Goal: Task Accomplishment & Management: Use online tool/utility

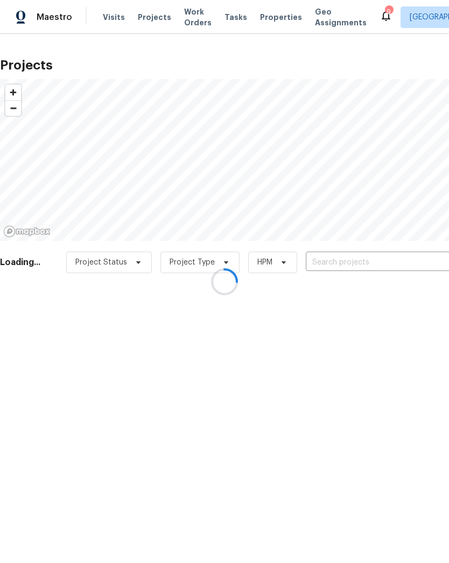
click at [339, 267] on div at bounding box center [224, 281] width 449 height 563
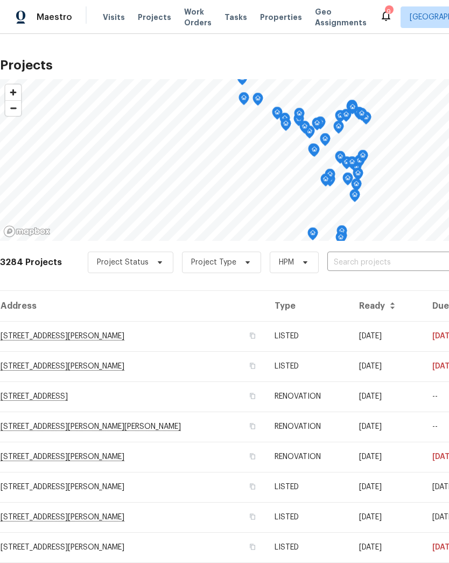
click at [358, 265] on input "text" at bounding box center [388, 262] width 123 height 17
type input "green"
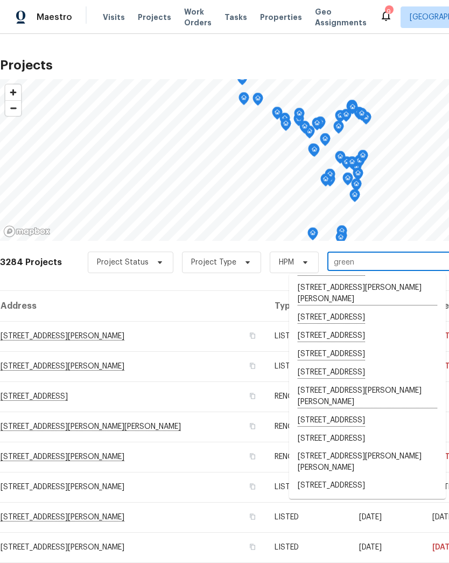
scroll to position [577, 0]
click at [374, 308] on li "[STREET_ADDRESS][PERSON_NAME][PERSON_NAME]" at bounding box center [367, 293] width 157 height 30
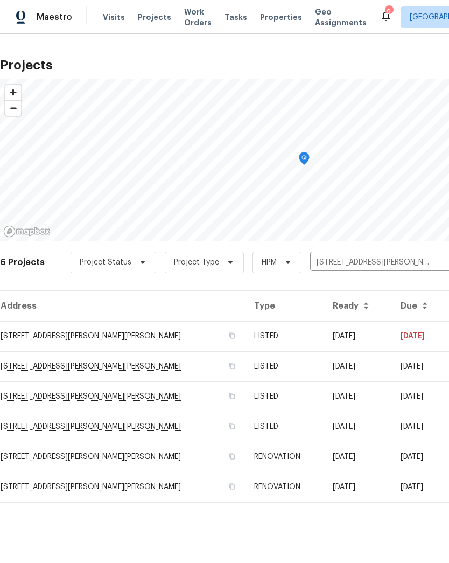
click at [68, 340] on td "[STREET_ADDRESS][PERSON_NAME][PERSON_NAME]" at bounding box center [123, 336] width 246 height 30
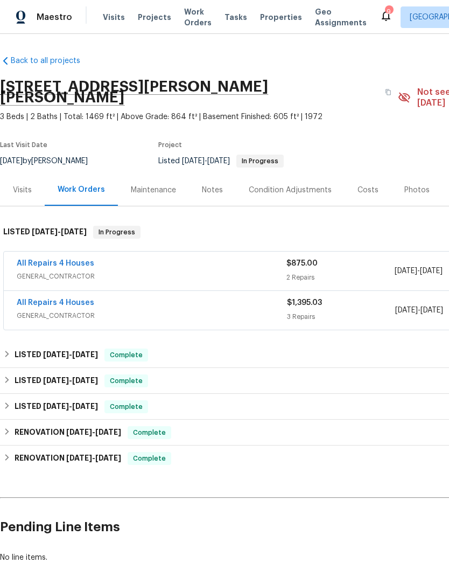
click at [209, 185] on div "Notes" at bounding box center [212, 190] width 21 height 11
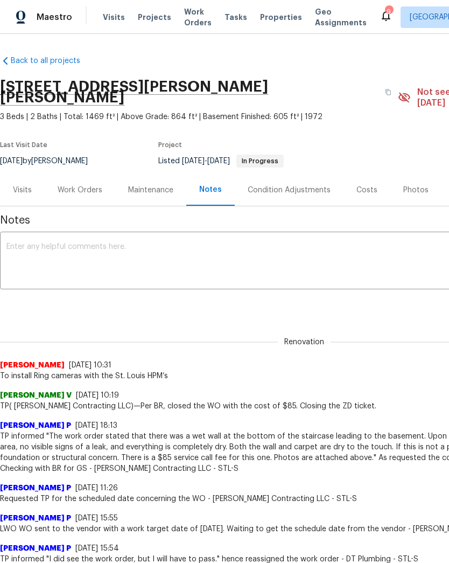
click at [89, 185] on div "Work Orders" at bounding box center [80, 190] width 45 height 11
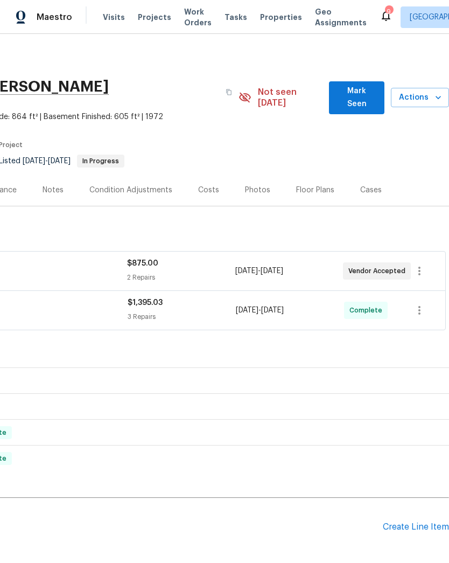
scroll to position [0, 159]
click at [432, 97] on span "Actions" at bounding box center [420, 97] width 41 height 13
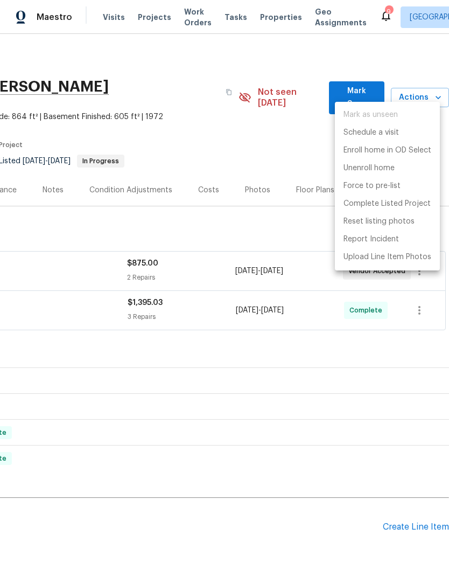
click at [61, 233] on div at bounding box center [224, 281] width 449 height 563
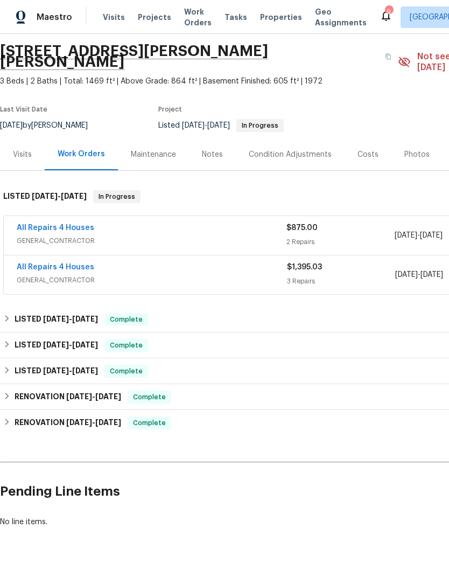
scroll to position [37, 0]
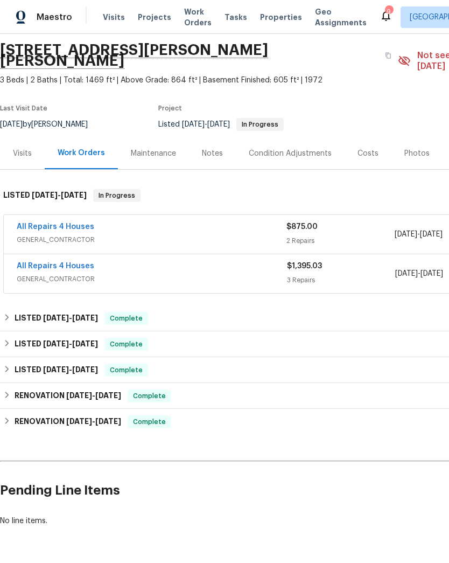
click at [22, 148] on div "Visits" at bounding box center [22, 153] width 19 height 11
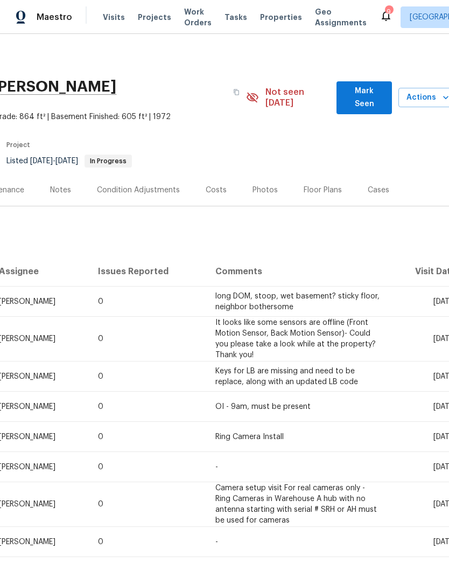
scroll to position [0, 152]
click at [433, 93] on span "Actions" at bounding box center [427, 97] width 41 height 13
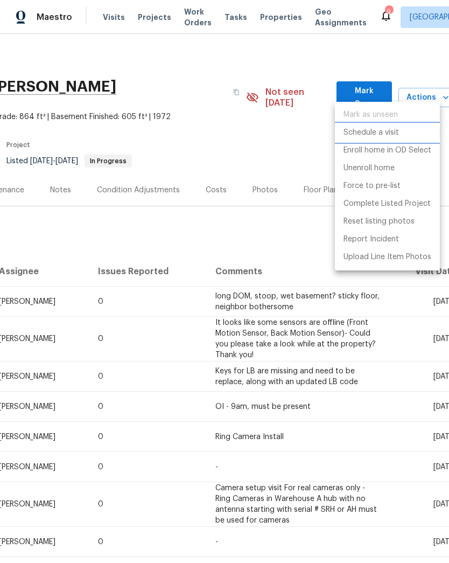
click at [393, 134] on p "Schedule a visit" at bounding box center [371, 132] width 55 height 11
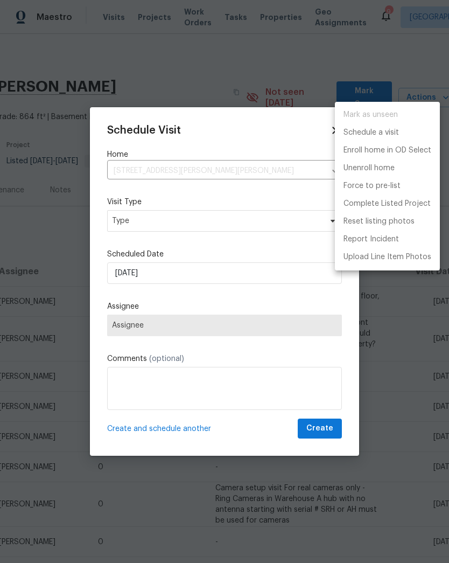
click at [146, 217] on div at bounding box center [224, 281] width 449 height 563
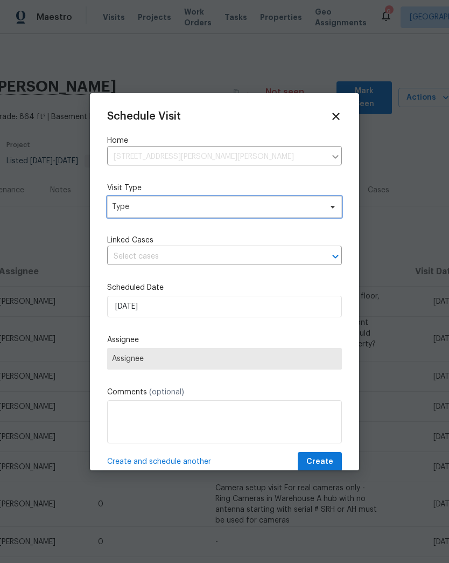
click at [157, 216] on span "Type" at bounding box center [224, 207] width 235 height 22
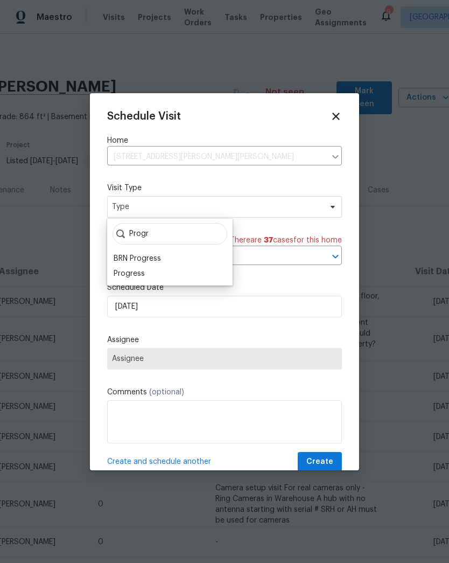
type input "Progr"
click at [139, 275] on div "Progress" at bounding box center [129, 273] width 31 height 11
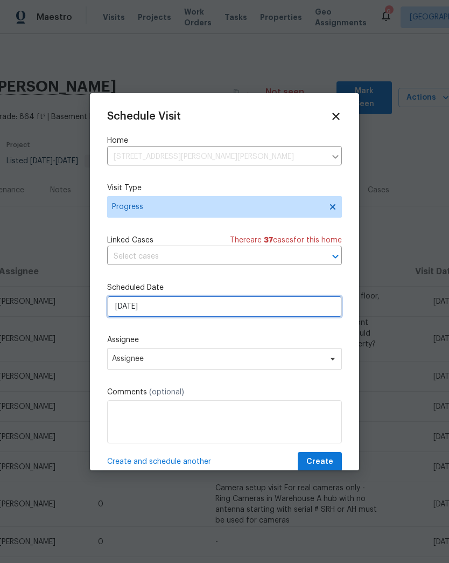
click at [163, 310] on input "[DATE]" at bounding box center [224, 307] width 235 height 22
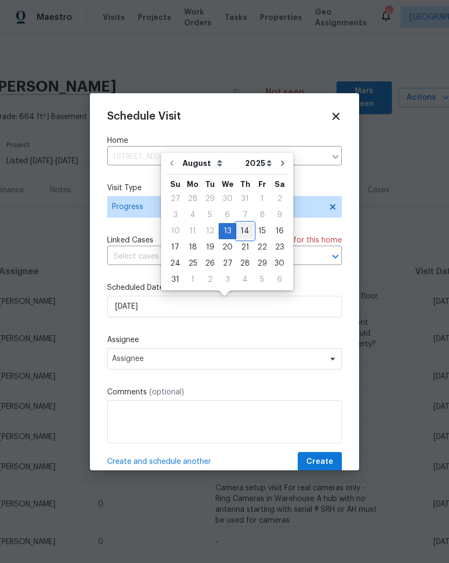
click at [240, 228] on div "14" at bounding box center [244, 230] width 17 height 15
type input "[DATE]"
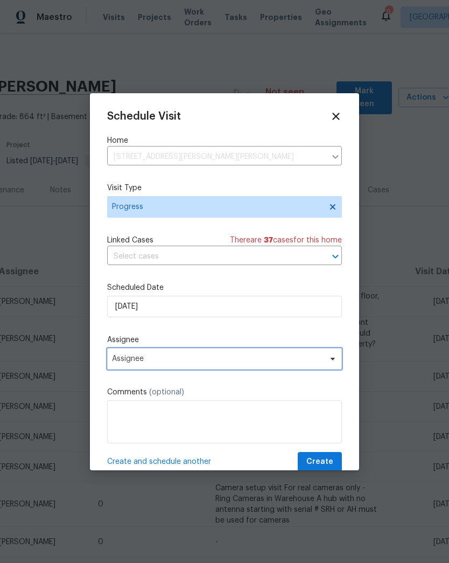
click at [164, 363] on span "Assignee" at bounding box center [217, 358] width 211 height 9
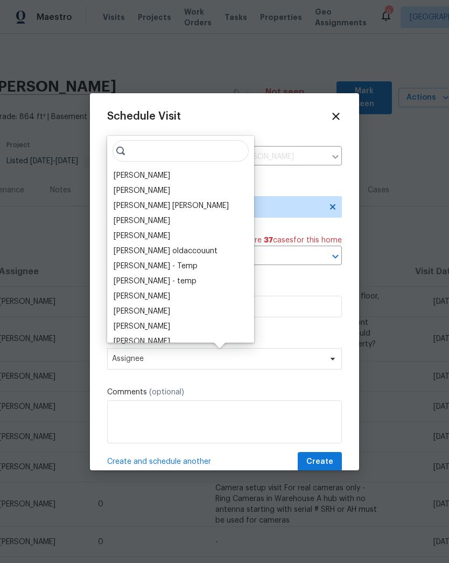
click at [163, 176] on div "[PERSON_NAME]" at bounding box center [142, 175] width 57 height 11
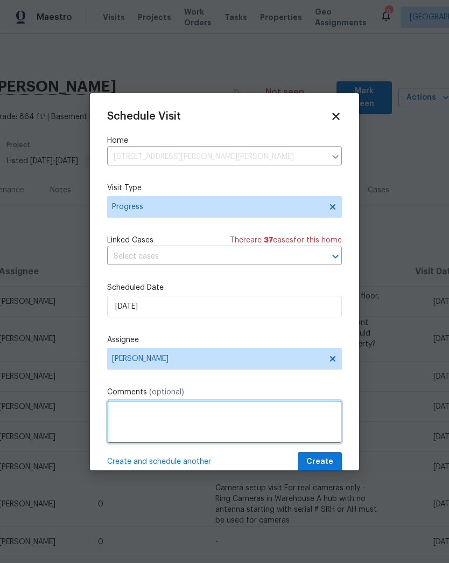
click at [167, 414] on textarea at bounding box center [224, 421] width 235 height 43
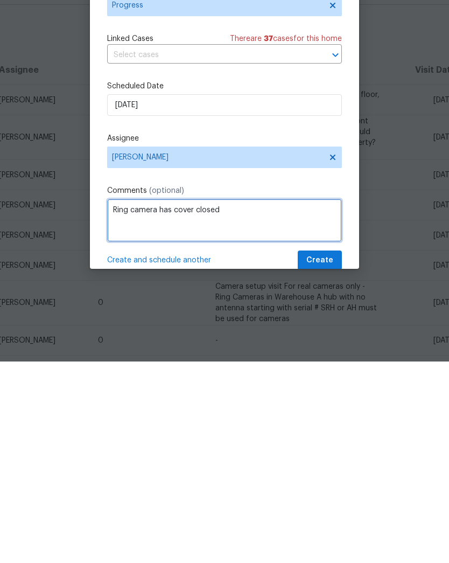
type textarea "Ring camera has cover closed"
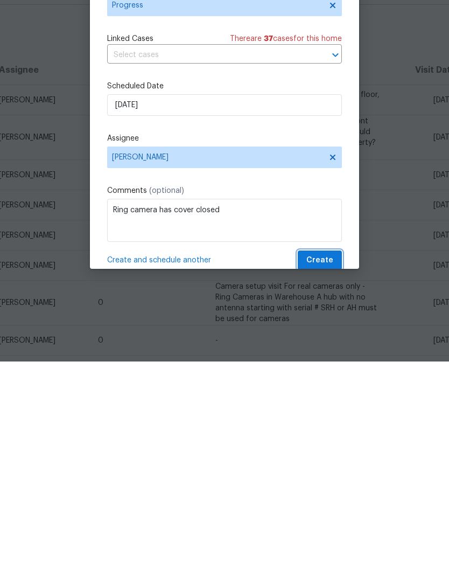
click at [323, 455] on span "Create" at bounding box center [319, 461] width 27 height 13
